Goal: Find specific page/section: Find specific page/section

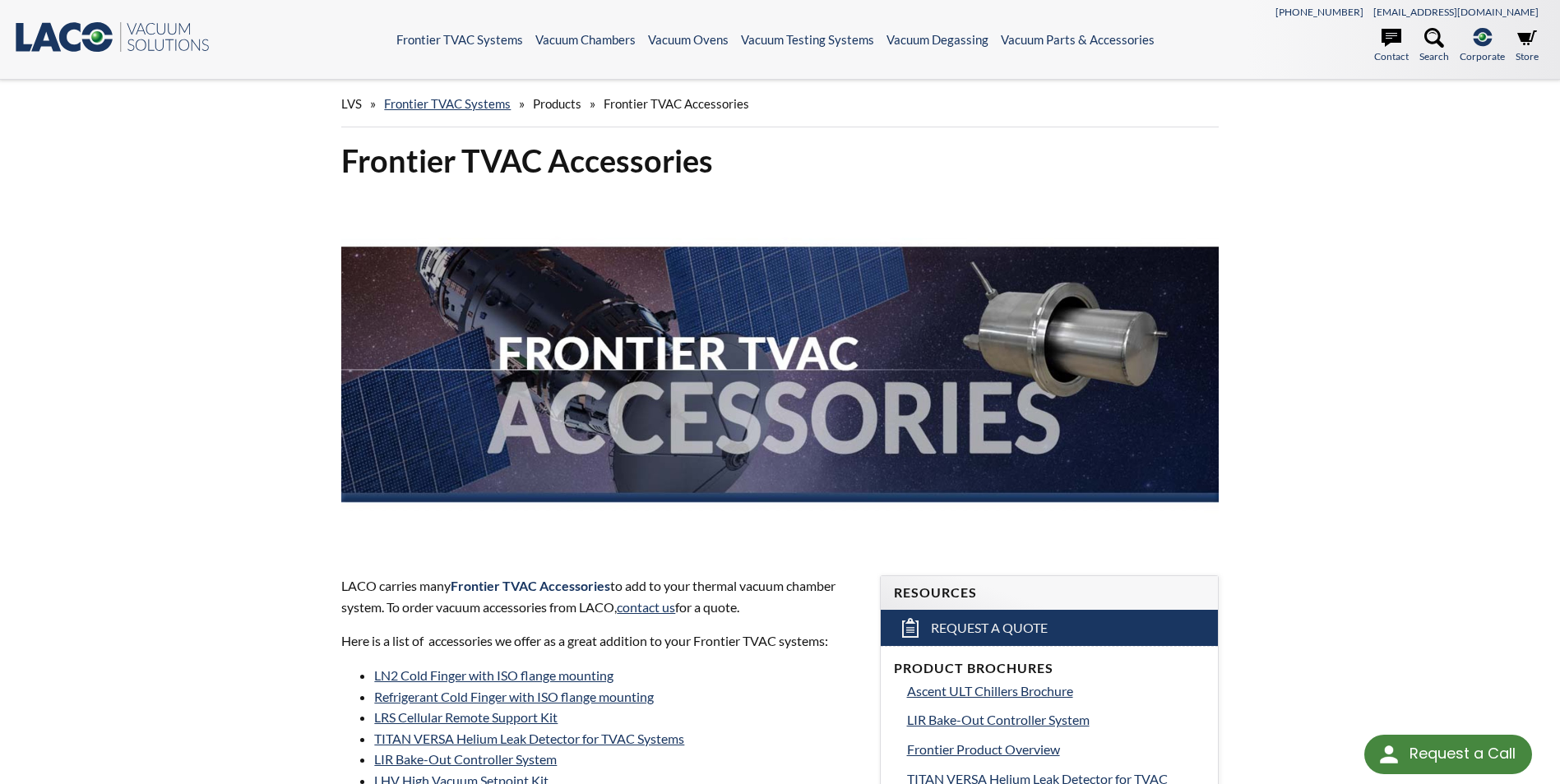
click at [562, 105] on span "Products" at bounding box center [558, 103] width 49 height 15
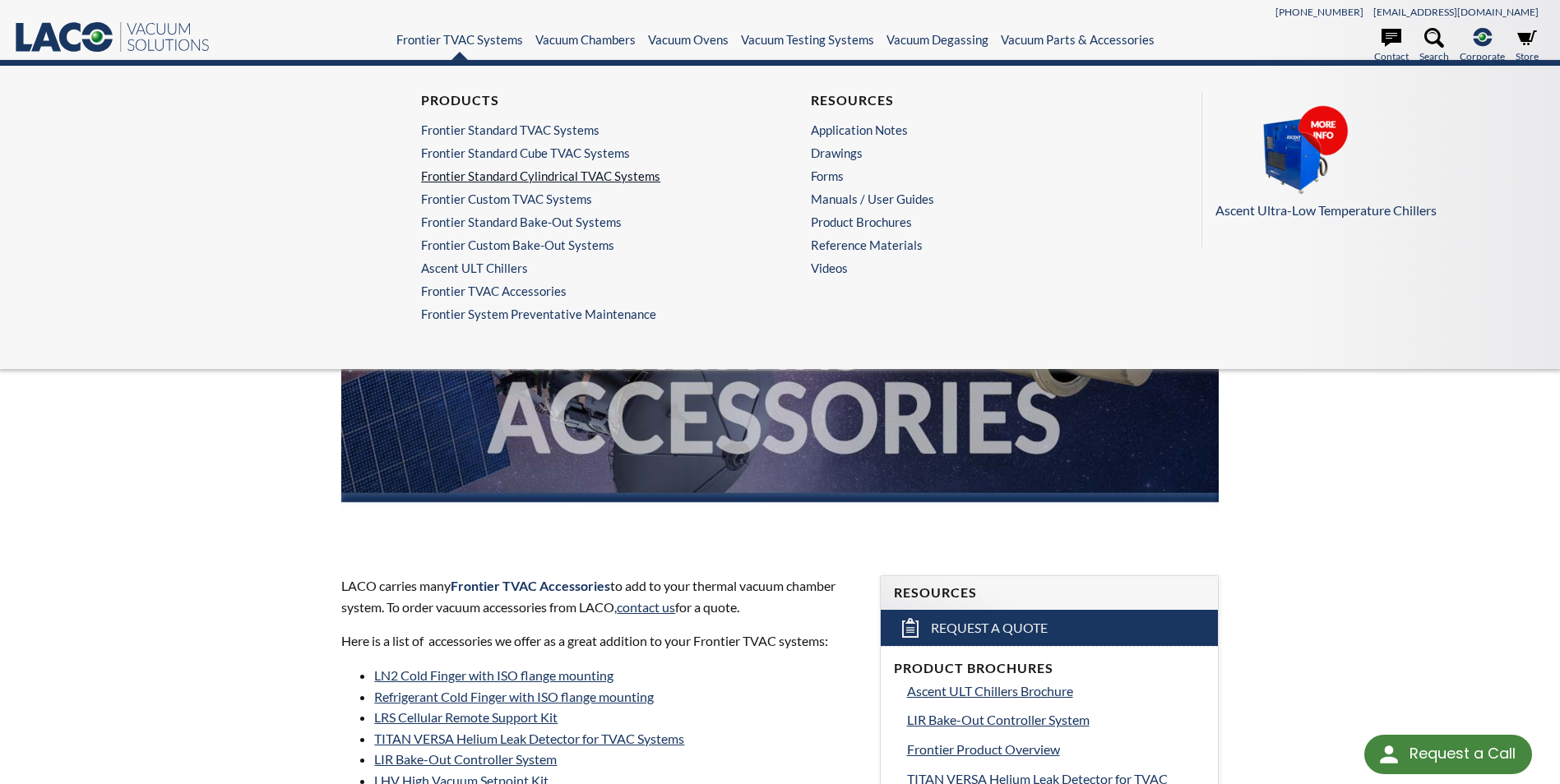
click at [512, 174] on link "Frontier Standard Cylindrical TVAC Systems" at bounding box center [580, 175] width 319 height 15
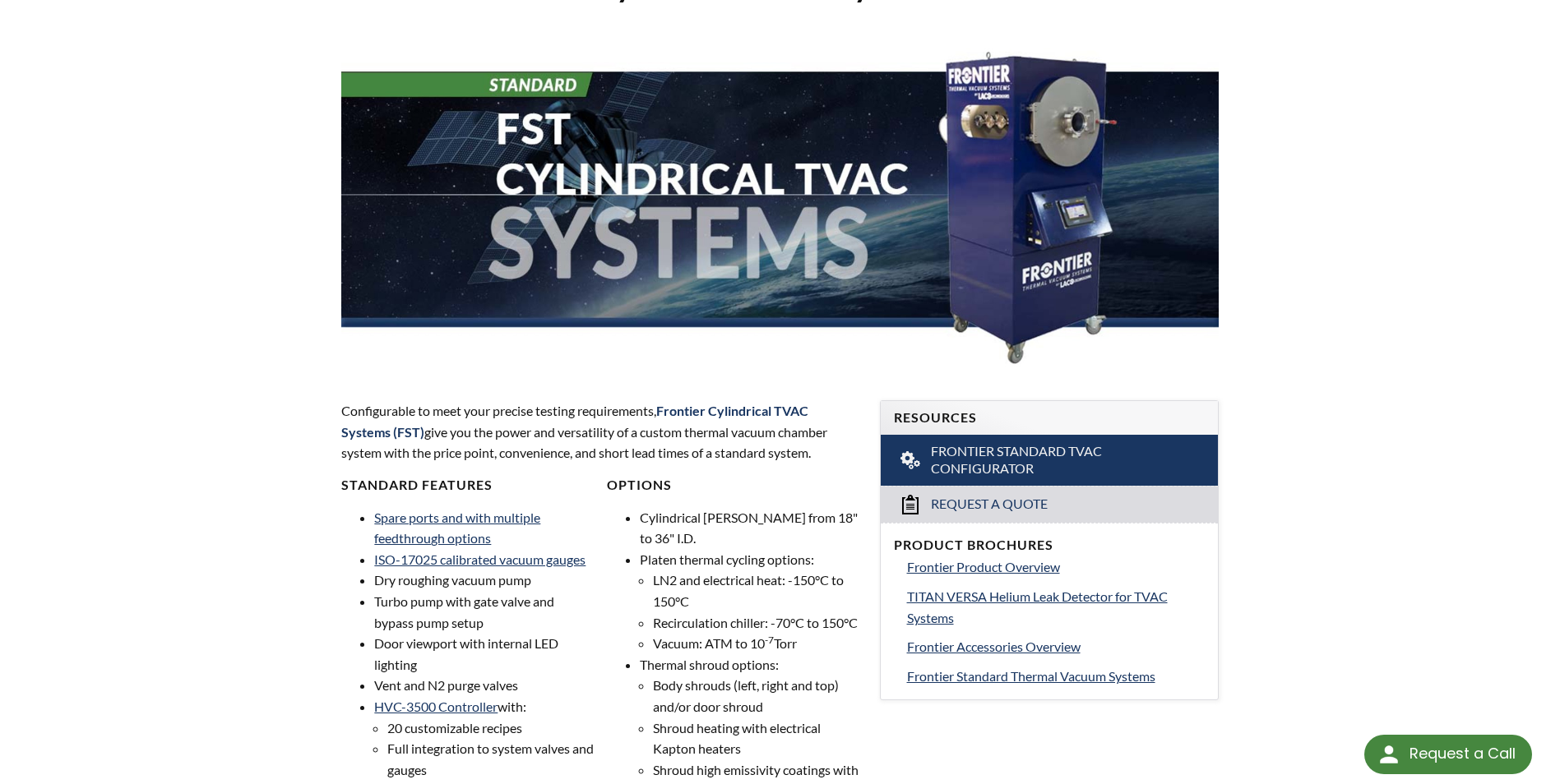
select select "Language Translate Widget"
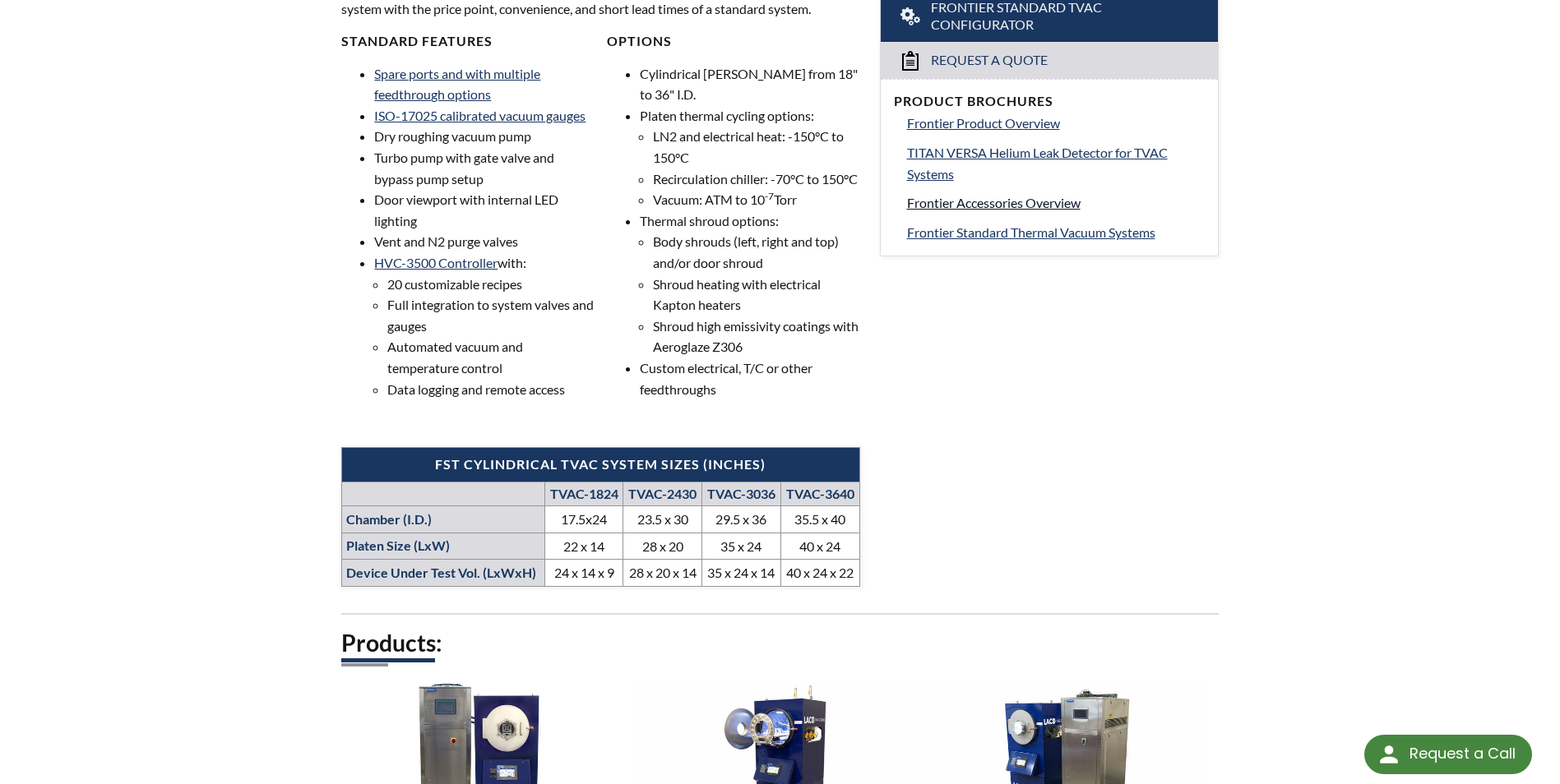
scroll to position [493, 0]
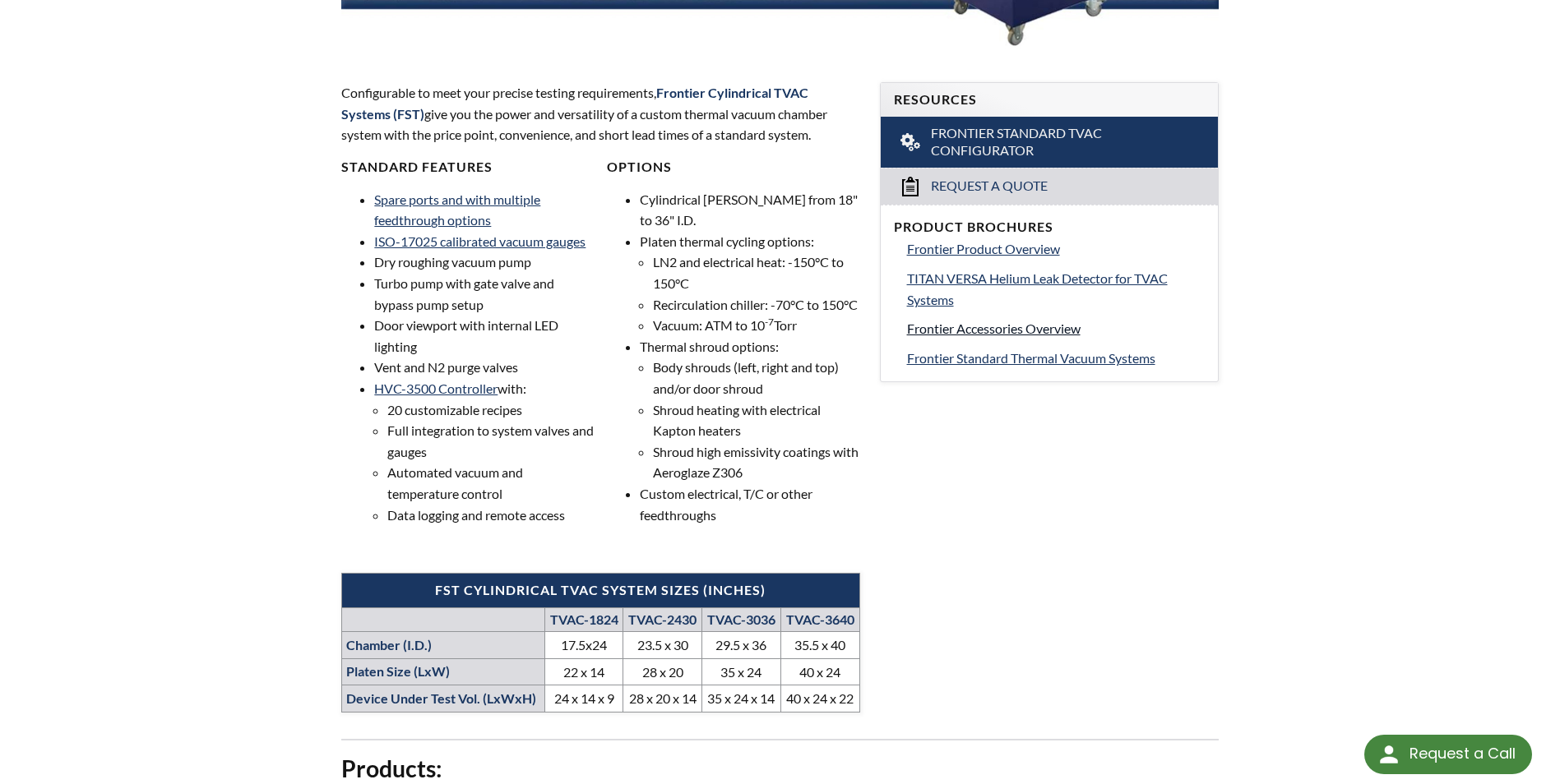
click at [997, 322] on span "Frontier Accessories Overview" at bounding box center [993, 329] width 174 height 16
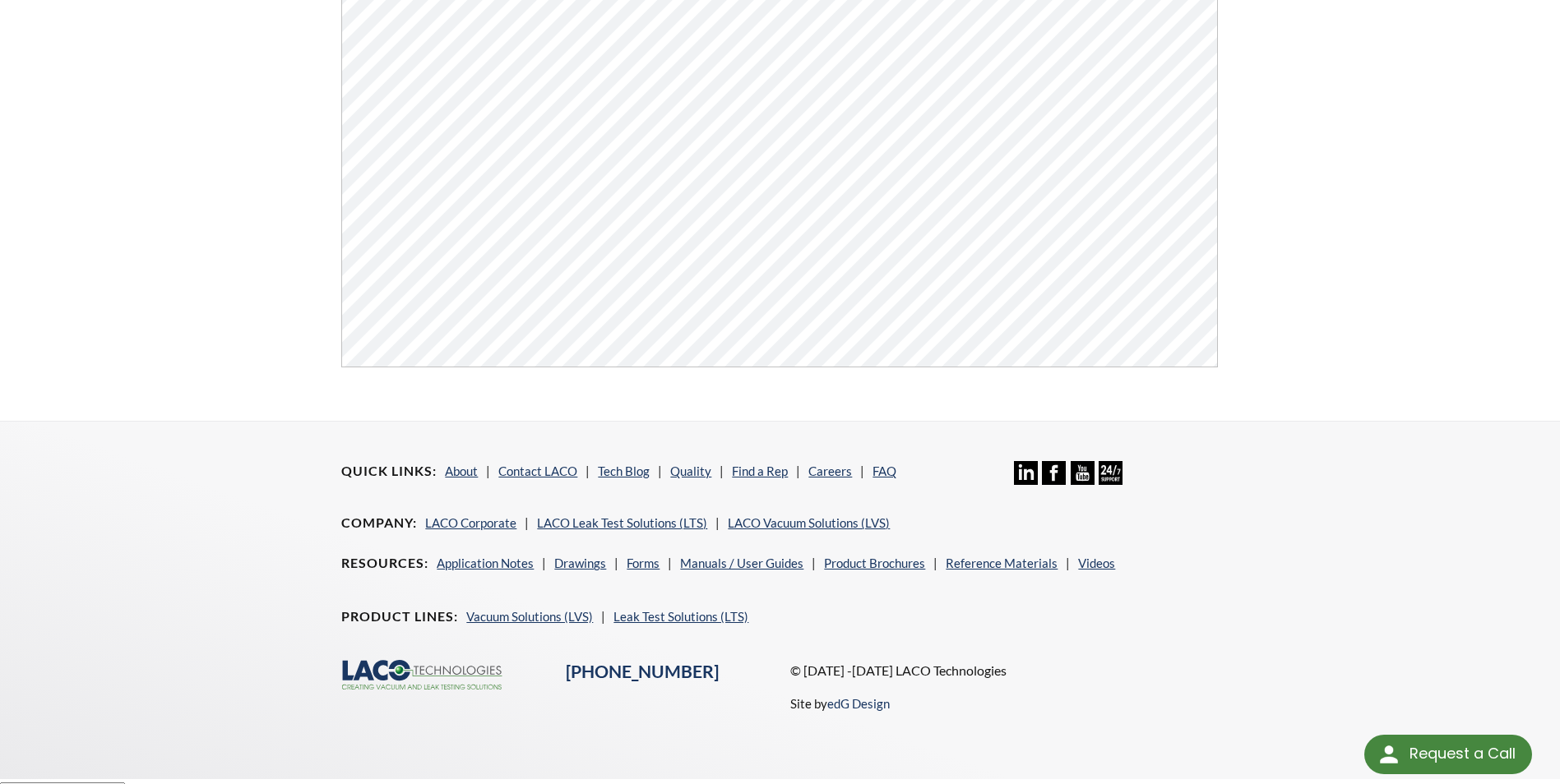
scroll to position [625, 0]
